Goal: Task Accomplishment & Management: Manage account settings

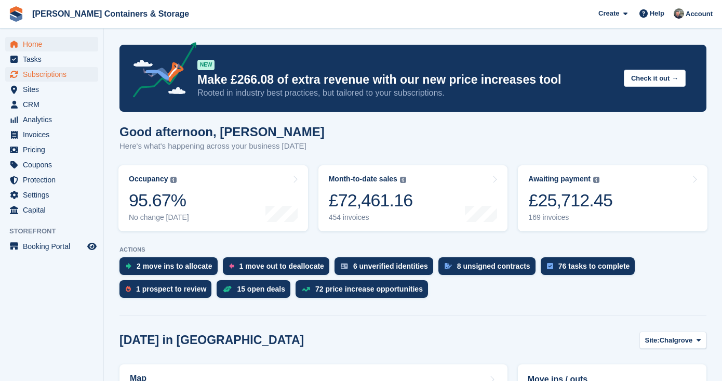
click at [47, 71] on span "Subscriptions" at bounding box center [54, 74] width 62 height 15
click at [47, 99] on span "CRM" at bounding box center [54, 104] width 62 height 15
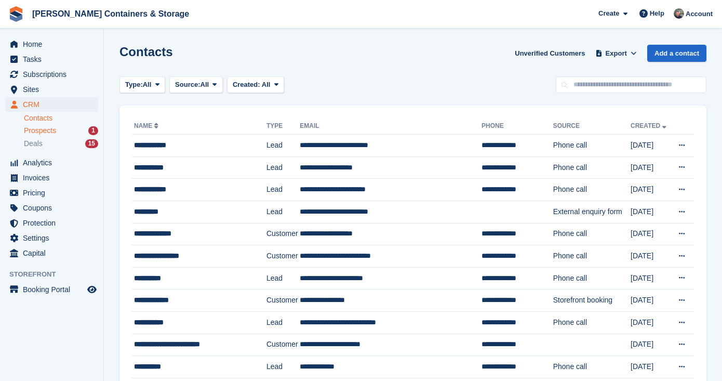
click at [62, 128] on div "Prospects 1" at bounding box center [61, 131] width 74 height 10
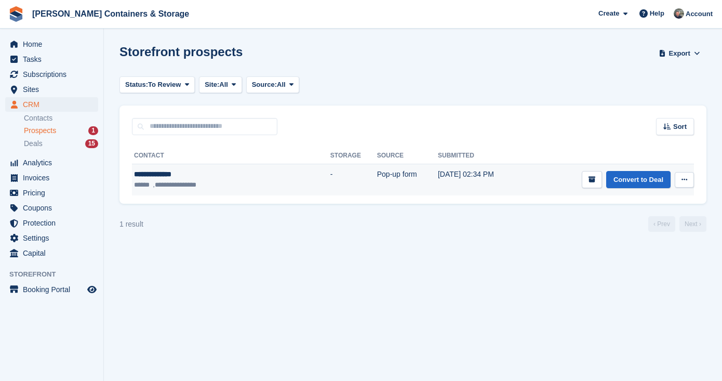
click at [182, 169] on div "**********" at bounding box center [198, 174] width 128 height 11
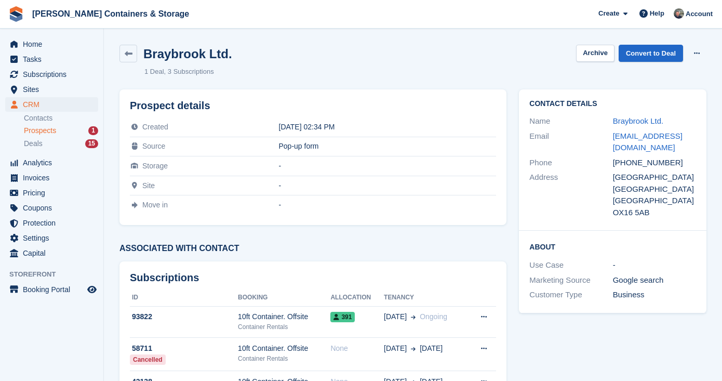
click at [624, 114] on div "Name Braybrook Ltd." at bounding box center [612, 121] width 167 height 15
click at [622, 119] on link "Braybrook Ltd." at bounding box center [638, 120] width 51 height 9
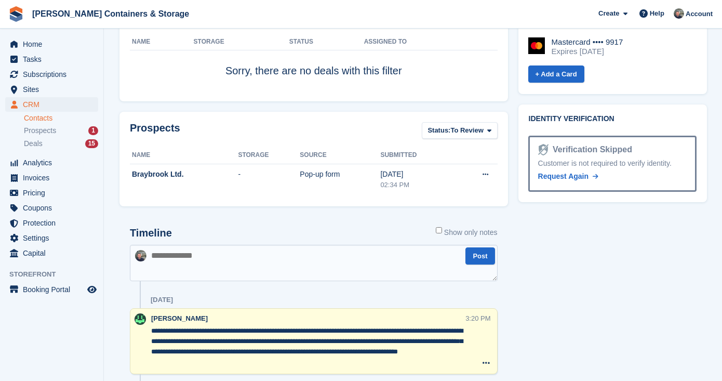
scroll to position [691, 0]
